Goal: Entertainment & Leisure: Browse casually

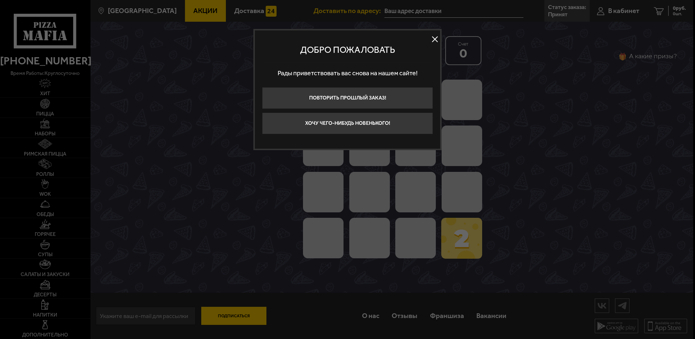
click at [432, 40] on button at bounding box center [435, 39] width 11 height 11
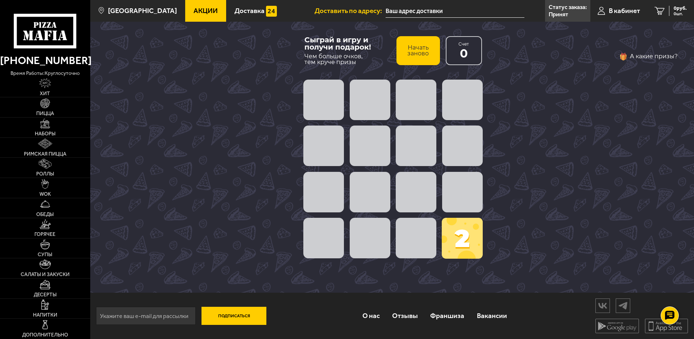
click at [368, 159] on span at bounding box center [369, 146] width 41 height 41
click at [423, 62] on button "Начать заново" at bounding box center [417, 50] width 43 height 29
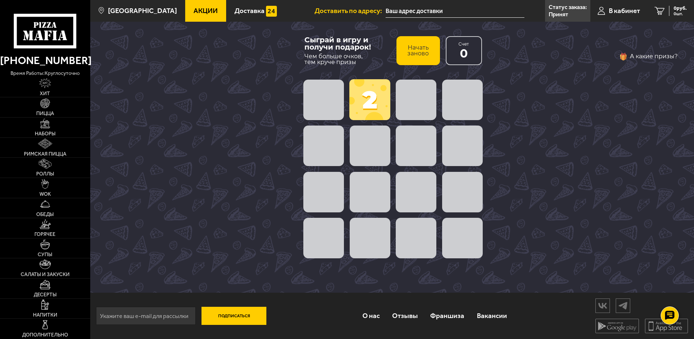
click at [375, 105] on span at bounding box center [369, 99] width 41 height 41
click at [368, 146] on span at bounding box center [369, 146] width 41 height 41
click at [423, 48] on button "Начать заново" at bounding box center [417, 50] width 43 height 29
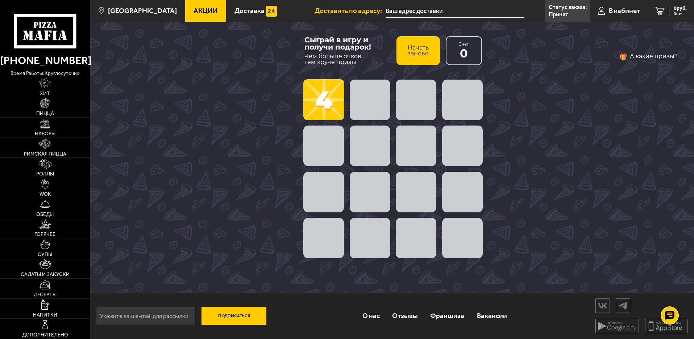
click at [327, 98] on span at bounding box center [323, 99] width 41 height 41
click at [432, 44] on button "Начать заново" at bounding box center [417, 50] width 43 height 29
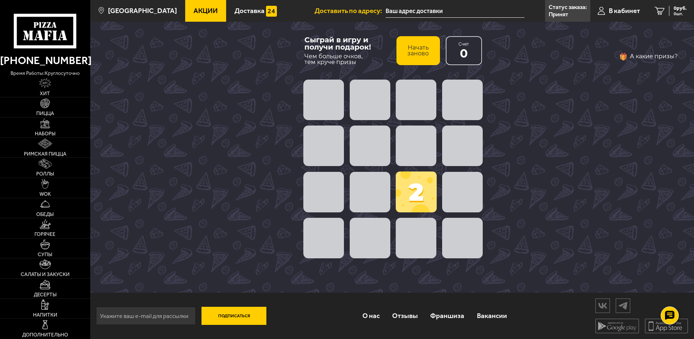
click at [432, 44] on button "Начать заново" at bounding box center [417, 50] width 43 height 29
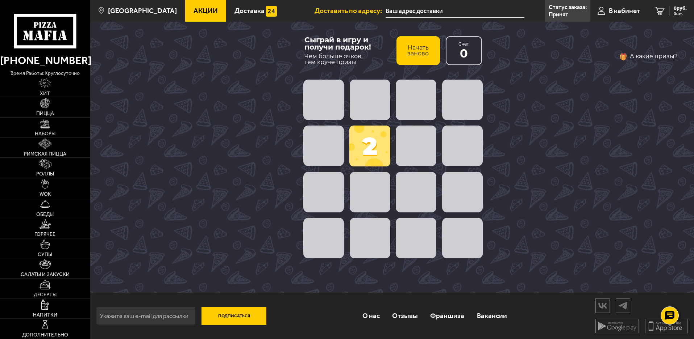
click at [432, 44] on button "Начать заново" at bounding box center [417, 50] width 43 height 29
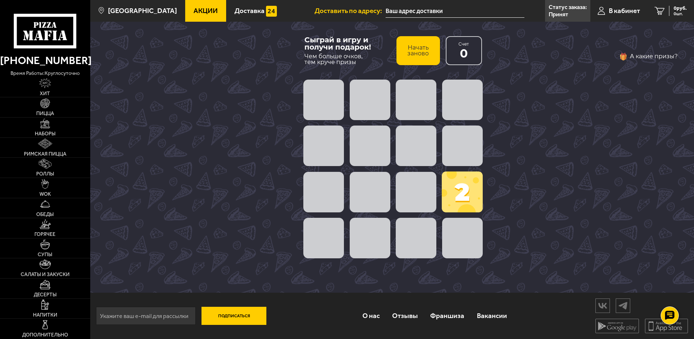
click at [419, 58] on button "Начать заново" at bounding box center [417, 50] width 43 height 29
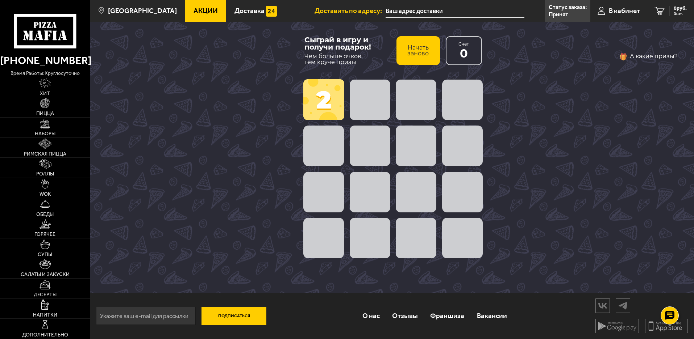
click at [324, 114] on span at bounding box center [323, 99] width 41 height 41
click at [329, 147] on span at bounding box center [323, 146] width 41 height 41
click at [352, 154] on span at bounding box center [369, 146] width 41 height 41
drag, startPoint x: 364, startPoint y: 199, endPoint x: 370, endPoint y: 237, distance: 38.5
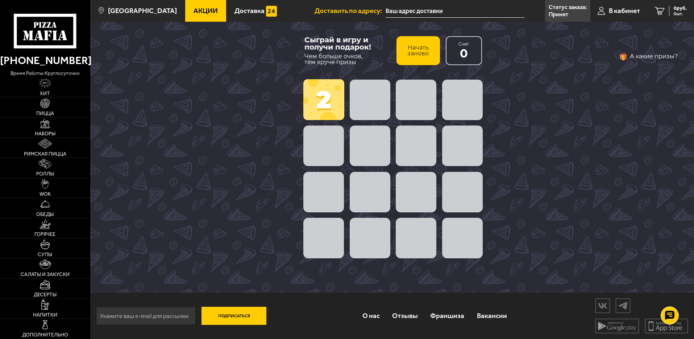
click at [365, 200] on span at bounding box center [369, 192] width 41 height 41
drag, startPoint x: 365, startPoint y: 252, endPoint x: 370, endPoint y: 252, distance: 5.8
click at [367, 252] on span at bounding box center [369, 238] width 41 height 41
click at [417, 250] on span at bounding box center [415, 238] width 41 height 41
drag, startPoint x: 469, startPoint y: 243, endPoint x: 484, endPoint y: 92, distance: 152.2
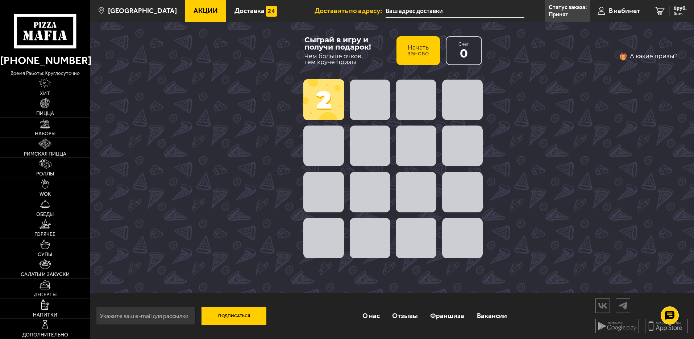
click at [458, 101] on span at bounding box center [462, 100] width 41 height 41
drag, startPoint x: 663, startPoint y: 52, endPoint x: 659, endPoint y: 55, distance: 4.9
click at [663, 52] on button "А какие призы?" at bounding box center [648, 57] width 59 height 12
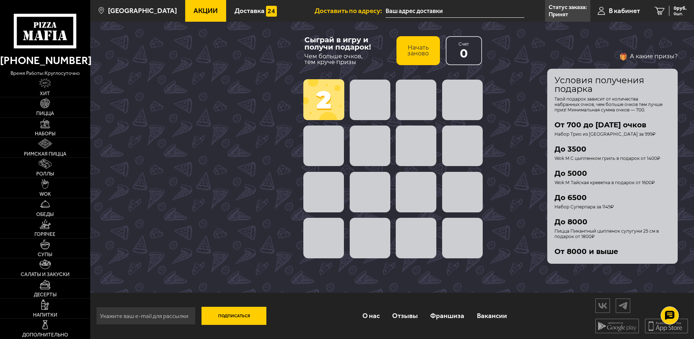
click at [659, 55] on button "А какие призы?" at bounding box center [648, 57] width 59 height 12
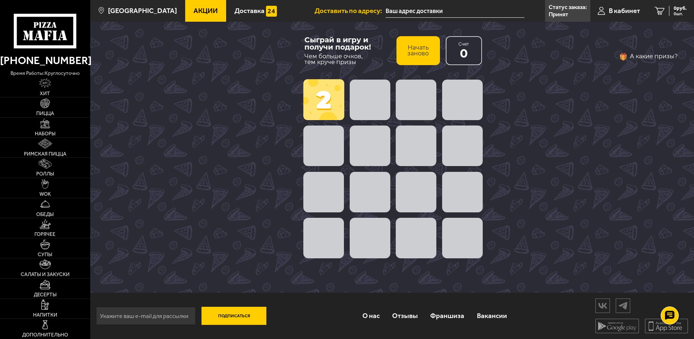
click at [659, 55] on button "А какие призы?" at bounding box center [648, 57] width 59 height 12
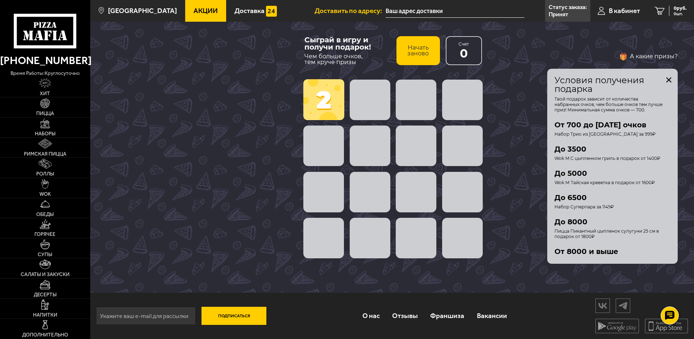
click at [415, 42] on button "Начать заново" at bounding box center [417, 50] width 43 height 29
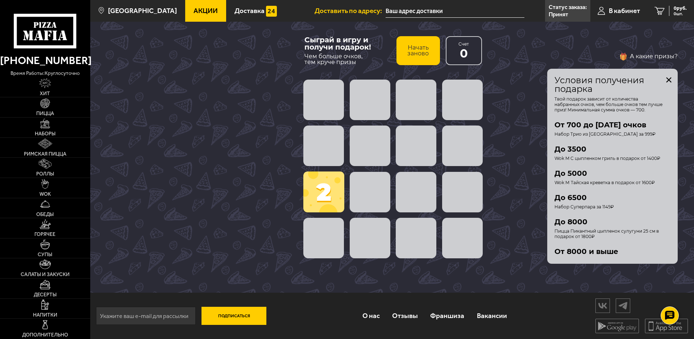
click at [457, 46] on div "Счет 0" at bounding box center [463, 50] width 36 height 29
click at [461, 51] on span "0" at bounding box center [464, 54] width 8 height 12
